Goal: Check status: Check status

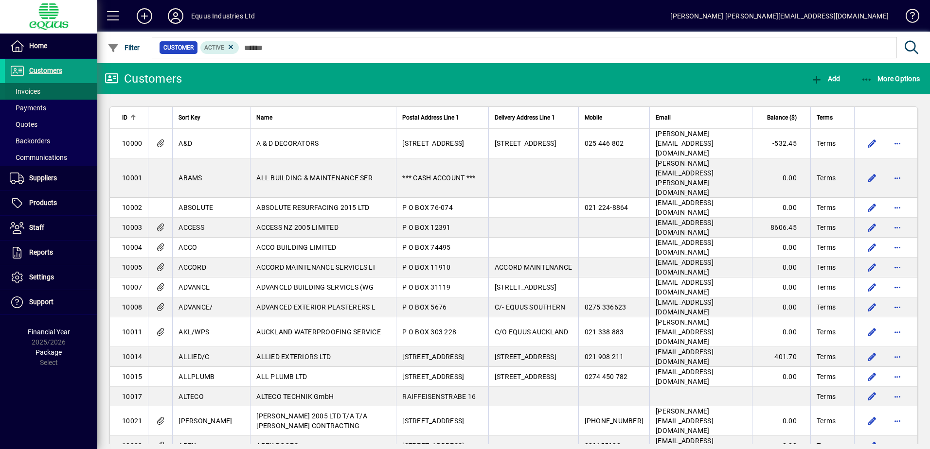
click at [38, 93] on span "Invoices" at bounding box center [25, 92] width 31 height 8
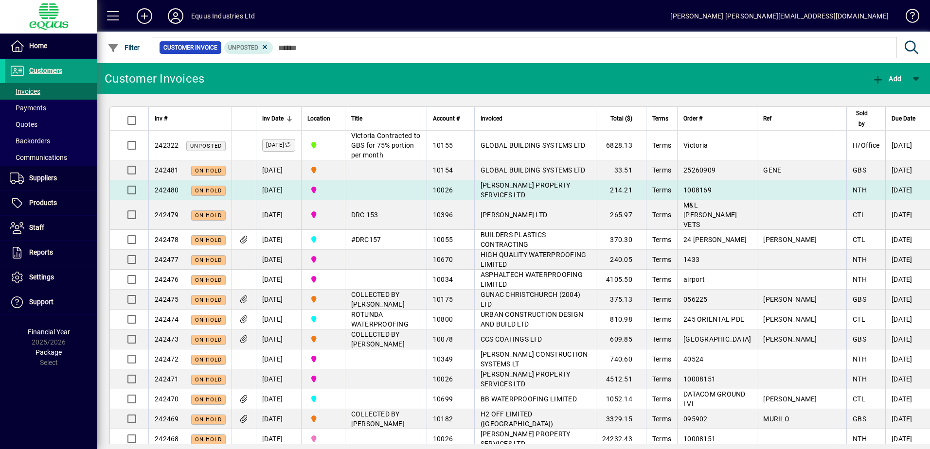
click at [513, 197] on span "[PERSON_NAME] PROPERTY SERVICES LTD" at bounding box center [525, 190] width 90 height 18
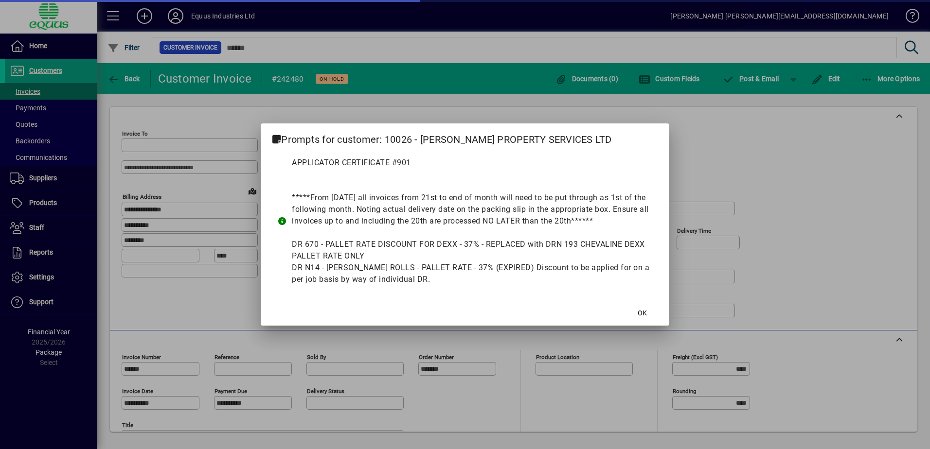
type input "**********"
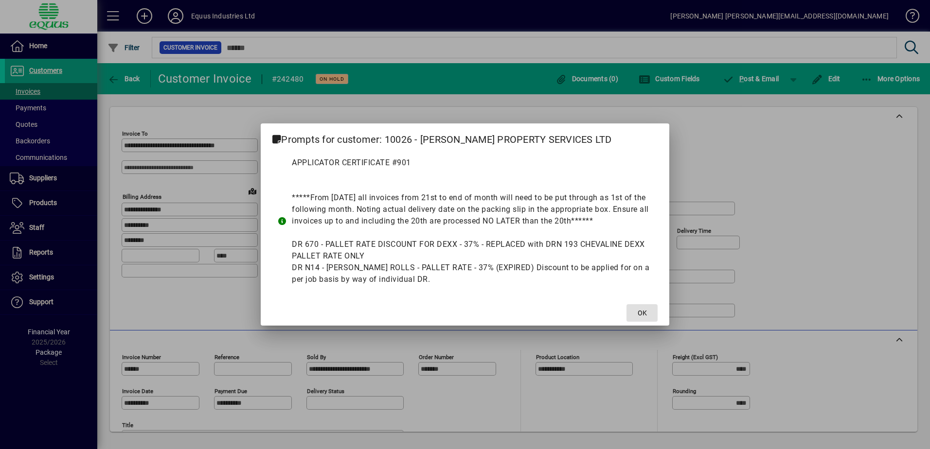
click at [638, 308] on span "OK" at bounding box center [641, 313] width 9 height 10
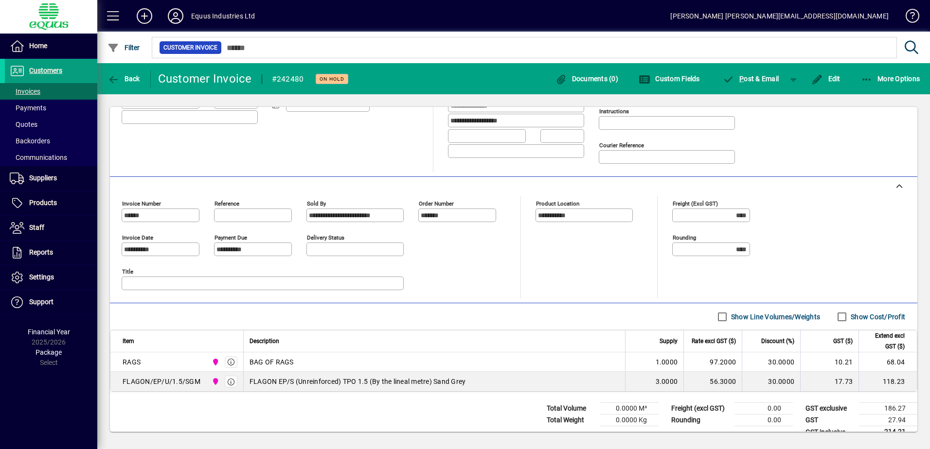
scroll to position [169, 0]
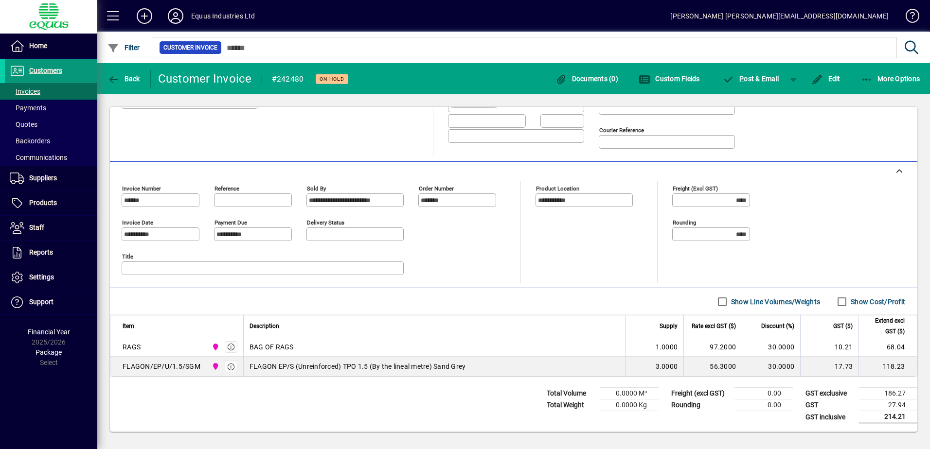
click at [44, 68] on span "Customers" at bounding box center [45, 71] width 33 height 8
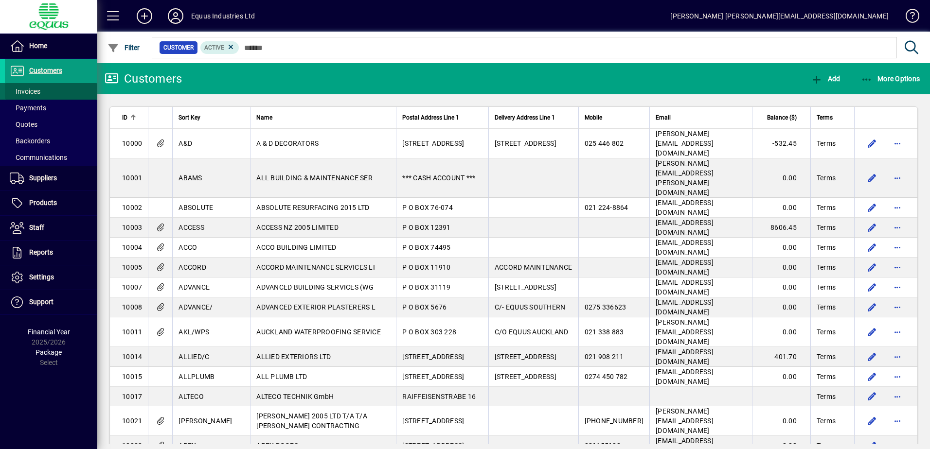
click at [30, 93] on span "Invoices" at bounding box center [25, 92] width 31 height 8
